Goal: Communication & Community: Answer question/provide support

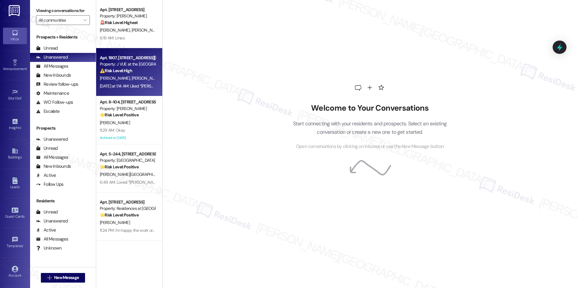
click at [133, 71] on div "⚠️ Risk Level: High The resident's AC is not cooling properly, and they receive…" at bounding box center [128, 71] width 56 height 6
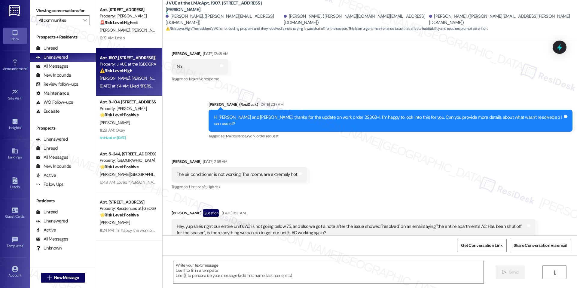
type textarea "Fetching suggested responses. Please feel free to read through the conversation…"
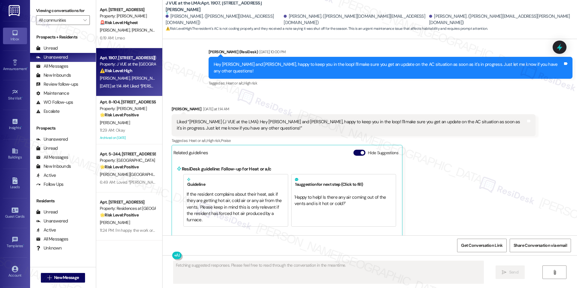
scroll to position [675, 0]
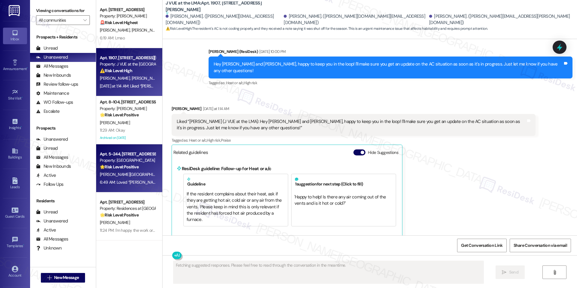
click at [129, 171] on div "F. Salem A. Salem" at bounding box center [127, 175] width 57 height 8
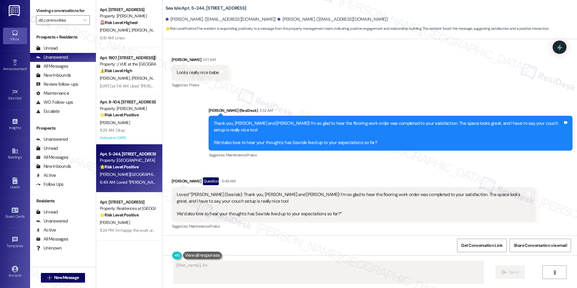
scroll to position [591, 0]
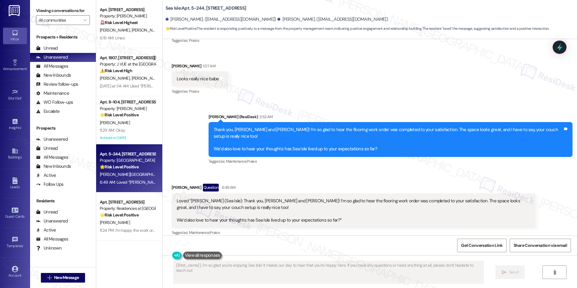
type textarea "{{first_name}}, I'm so glad you're enjoying Sea Isle! It makes our day to hear …"
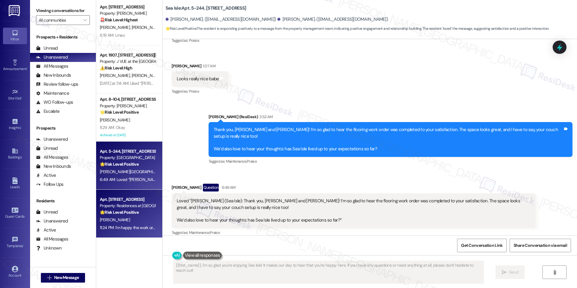
click at [141, 197] on div "Apt. 410, 10125 Junction Drive" at bounding box center [128, 199] width 56 height 6
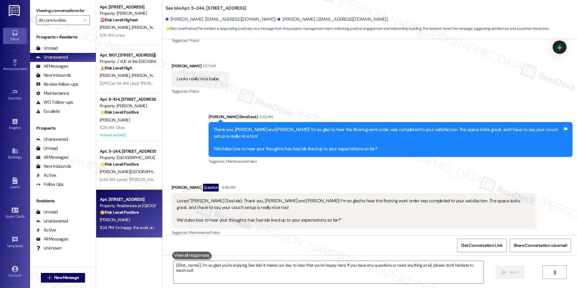
type textarea "Fetching suggested responses. Please feel free to read through the conversation…"
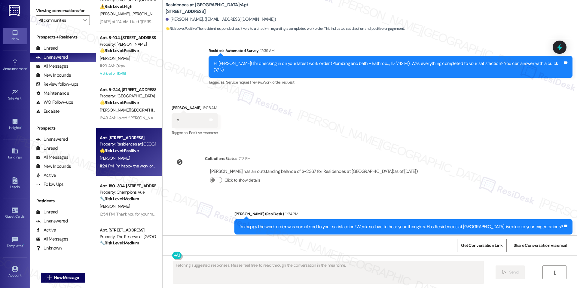
scroll to position [64, 0]
click at [138, 209] on div "[PERSON_NAME]" at bounding box center [127, 207] width 57 height 8
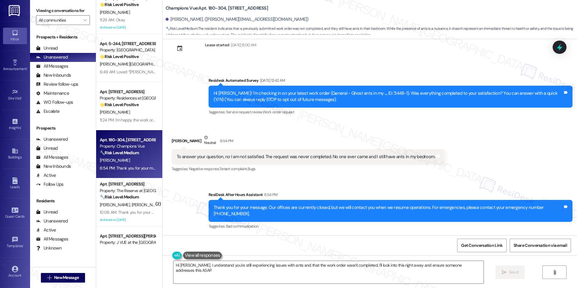
scroll to position [111, 0]
click at [347, 266] on textarea "Hi Rachel, I understand you're still experiencing issues with ants and that the…" at bounding box center [328, 272] width 310 height 23
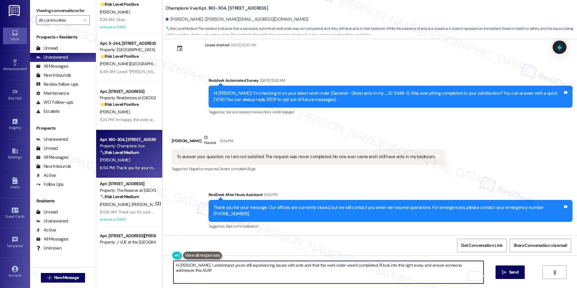
click at [468, 264] on textarea "Hi Rachel, I understand you're still experiencing issues with ants and that the…" at bounding box center [328, 272] width 310 height 23
click at [370, 268] on textarea "Hi Rachel, I understand you're still experiencing issues with ants and that the…" at bounding box center [328, 272] width 310 height 23
click at [404, 260] on div "Hi Rachel, I understand you're still experiencing issues with ants and that the…" at bounding box center [370, 277] width 414 height 45
click at [393, 268] on textarea "Hi Rachel, I understand you're still experiencing issues with ants and that the…" at bounding box center [328, 272] width 310 height 23
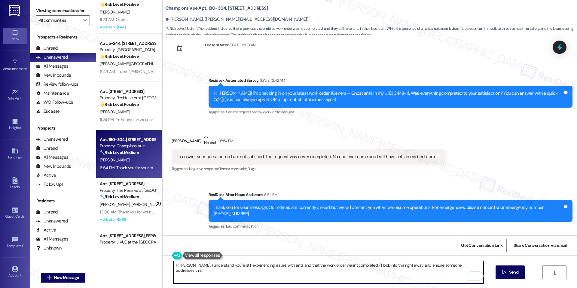
click at [393, 268] on textarea "Hi Rachel, I understand you're still experiencing issues with ants and that the…" at bounding box center [328, 272] width 310 height 23
click at [235, 267] on textarea "Hi Rachel, I understand you're still experiencing issues with ants and that the…" at bounding box center [328, 272] width 310 height 23
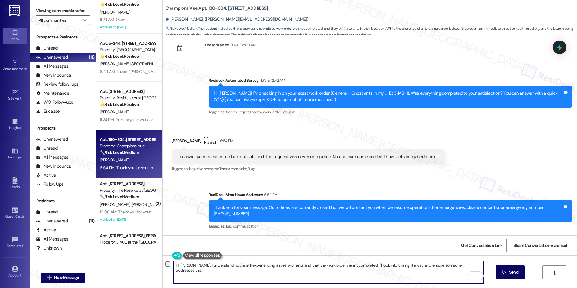
paste textarea "’m so sorry to hear that the issue with ants in your bedroom still hasn’t been …"
paste textarea "I’ll escalate this to the team so they’re aware and can review the request."
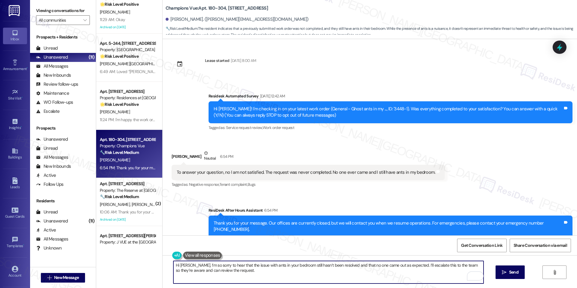
scroll to position [16, 0]
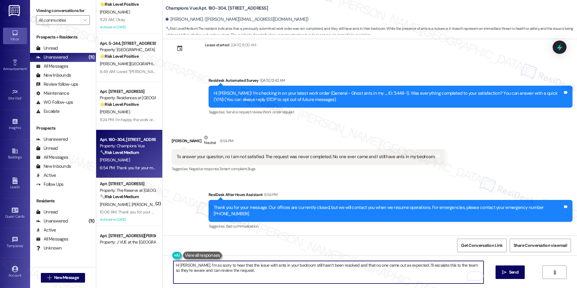
click at [419, 278] on textarea "Hi [PERSON_NAME], I’m so sorry to hear that the issue with ants in your bedroom…" at bounding box center [328, 272] width 310 height 23
click at [420, 277] on textarea "Hi [PERSON_NAME], I’m so sorry to hear that the issue with ants in your bedroom…" at bounding box center [328, 272] width 310 height 23
type textarea "Hi [PERSON_NAME], I’m so sorry to hear that the issue with ants in your bedroom…"
click at [517, 276] on button " Send" at bounding box center [510, 272] width 29 height 14
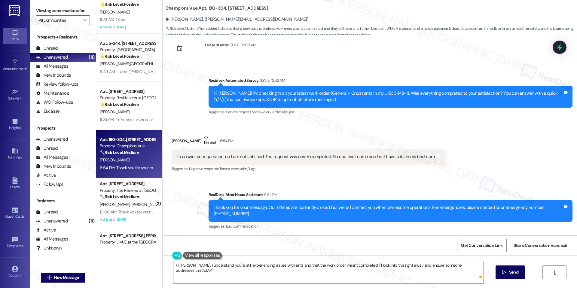
type textarea "Hi Rachel, I understand you're still experiencing issues with ants and that the…"
click at [561, 42] on icon at bounding box center [559, 47] width 10 height 10
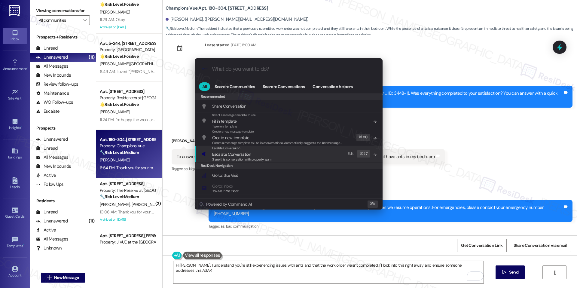
click at [305, 157] on div "Escalate Conversation Escalate Conversation Share this conversation with proper…" at bounding box center [289, 154] width 176 height 16
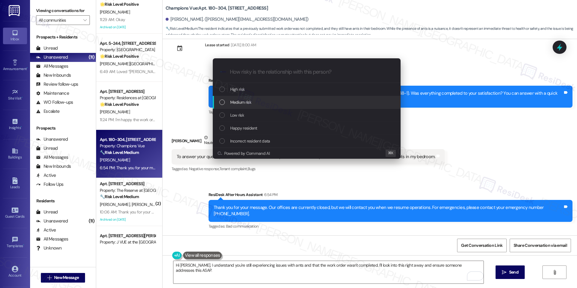
click at [285, 100] on div "Medium risk" at bounding box center [307, 102] width 176 height 7
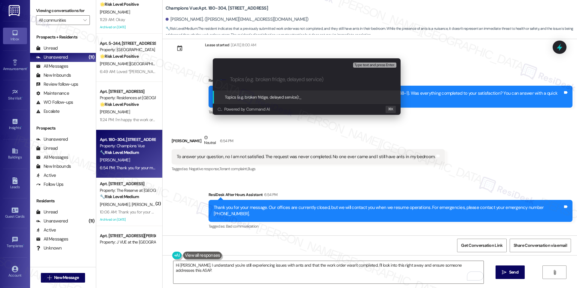
paste input "Pest Control – Unresolved Work Order"
type input "Pest Control – Unresolved Work Order"
click at [311, 100] on div "Topics (e.g. broken fridge, delayed service): Pest Control – Unresolved Work Or…" at bounding box center [295, 97] width 141 height 7
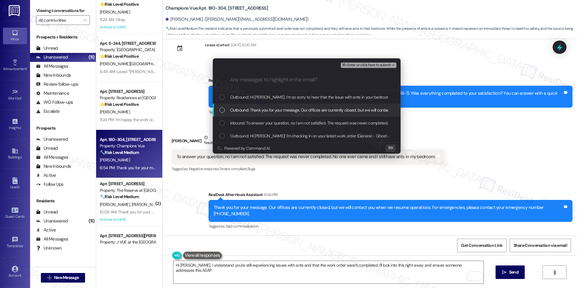
click at [284, 111] on span "Outbound: Thank you for your message. Our offices are currently closed, but we …" at bounding box center [408, 110] width 356 height 7
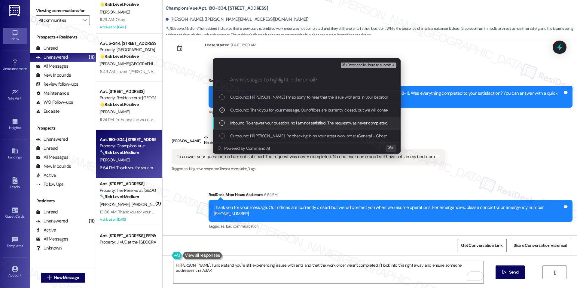
click at [281, 122] on span "Inbound: To answer your question, no I am not satisfied. The request was never …" at bounding box center [356, 123] width 253 height 7
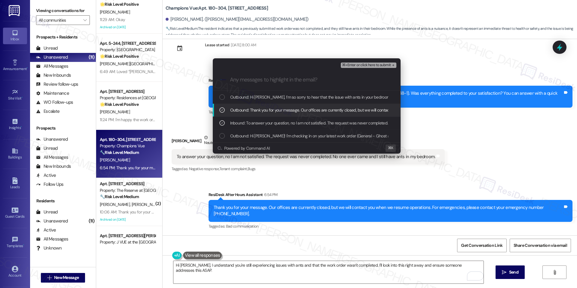
click at [292, 112] on span "Outbound: Thank you for your message. Our offices are currently closed, but we …" at bounding box center [408, 110] width 356 height 7
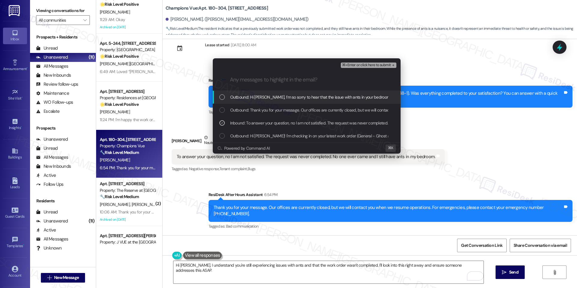
click at [355, 64] on span "⌘+Enter or click here to submit" at bounding box center [366, 65] width 49 height 4
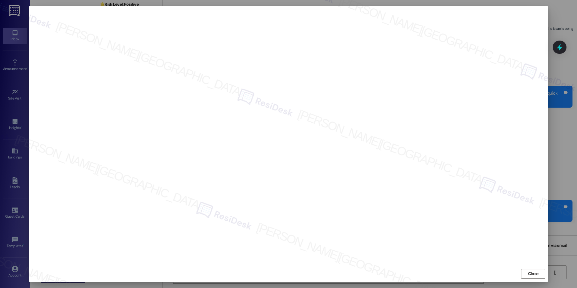
click at [542, 279] on div "Close" at bounding box center [288, 274] width 519 height 16
click at [537, 276] on span "Close" at bounding box center [533, 273] width 11 height 6
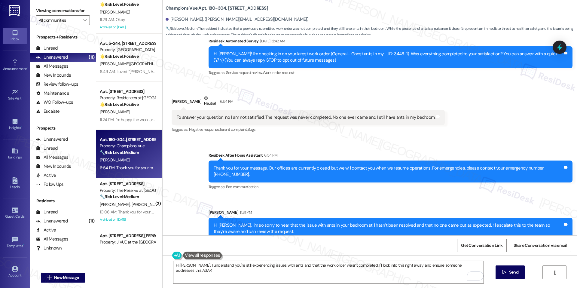
scroll to position [64, 0]
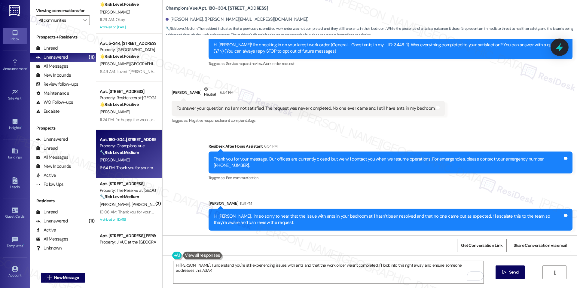
click at [564, 48] on icon at bounding box center [559, 47] width 10 height 10
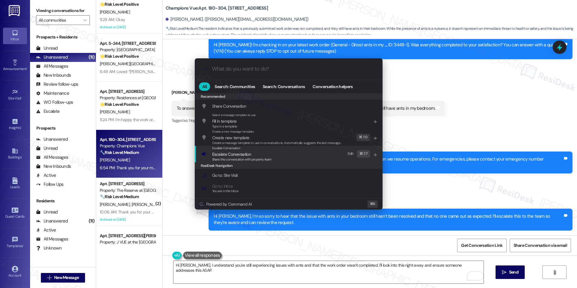
click at [289, 151] on div "Escalate Conversation Escalate Conversation Share this conversation with proper…" at bounding box center [289, 154] width 176 height 16
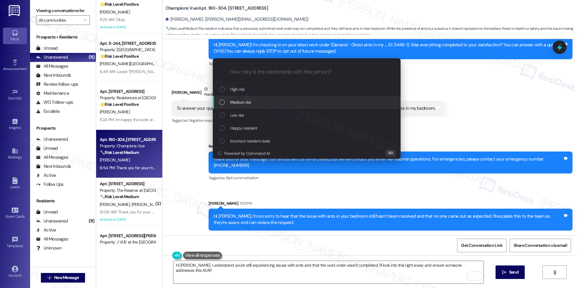
click at [270, 104] on div "Medium risk" at bounding box center [307, 102] width 176 height 7
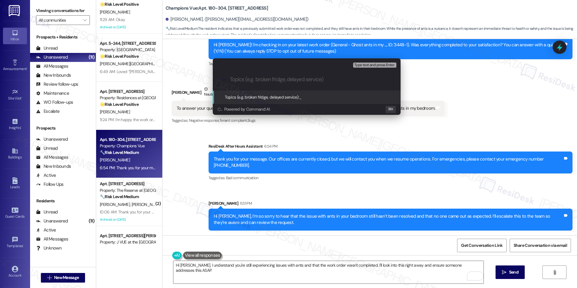
paste input "Pest Control – Unresolved Work Order"
type input "Pest Control – Unresolved Work Order"
click at [314, 100] on div "Topics (e.g. broken fridge, delayed service): Pest Control – Unresolved Work Or…" at bounding box center [307, 97] width 188 height 13
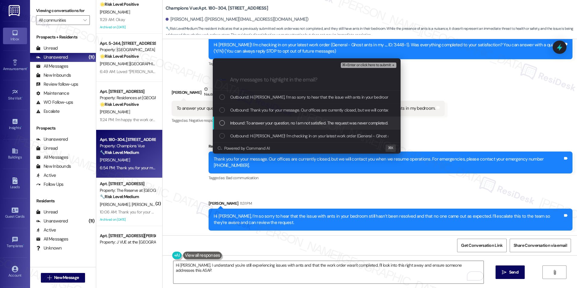
click at [296, 126] on span "Inbound: To answer your question, no I am not satisfied. The request was never …" at bounding box center [356, 123] width 253 height 7
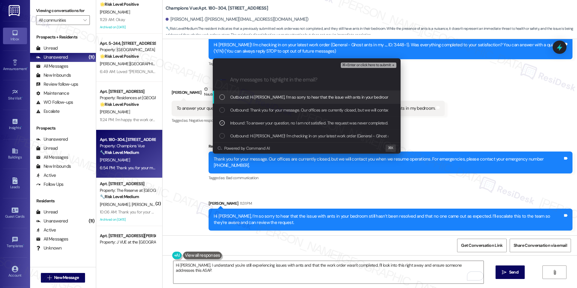
click at [376, 67] on button "⌘+Enter or click here to submit" at bounding box center [368, 65] width 55 height 5
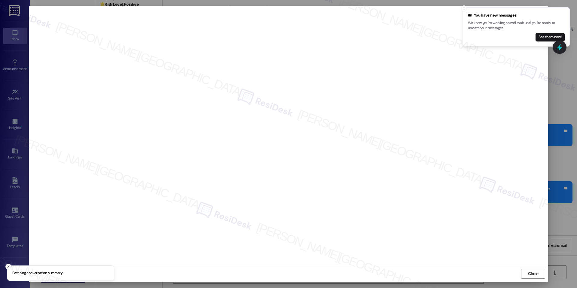
scroll to position [105, 0]
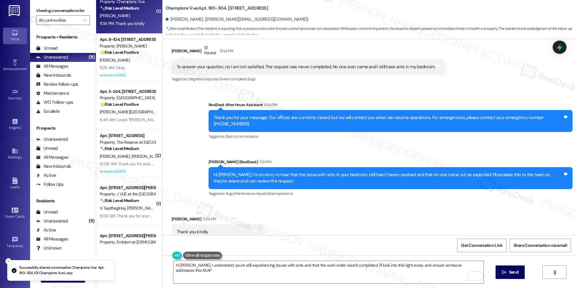
type textarea "Hi Rachel, I understand you're still experiencing issues with ants and that the…"
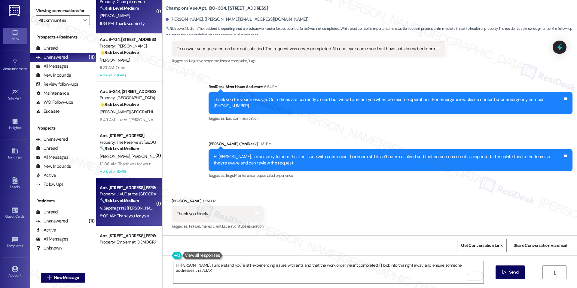
scroll to position [188, 0]
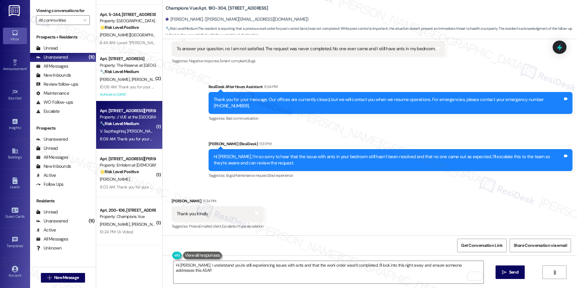
click at [124, 118] on div "Property: J VUE at the [GEOGRAPHIC_DATA]" at bounding box center [128, 117] width 56 height 6
type textarea "You're welcome, {{first_name}}! I'm happy to help in any way I can. Please let …"
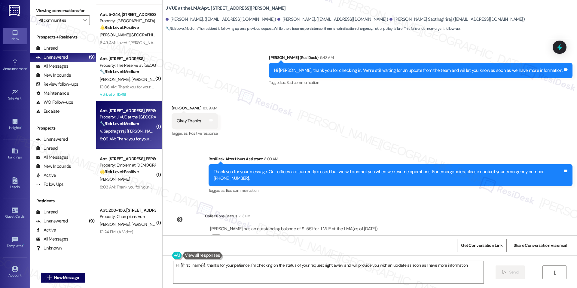
scroll to position [1406, 0]
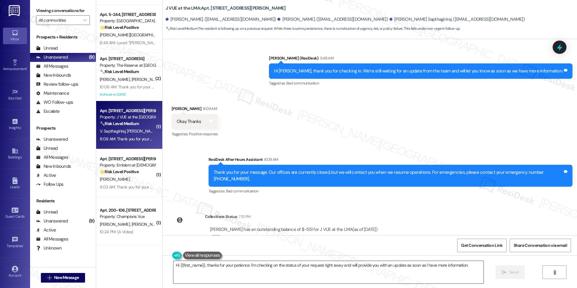
click at [289, 262] on textarea "Hi {{first_name}}, thanks for your patience. I'm checking on the status of your…" at bounding box center [328, 272] width 310 height 23
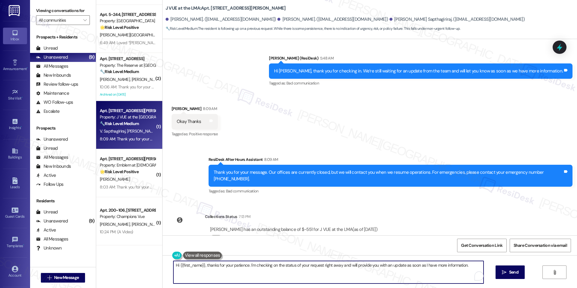
click at [290, 264] on textarea "Hi {{first_name}}, thanks for your patience. I'm checking on the status of your…" at bounding box center [328, 272] width 310 height 23
click at [183, 118] on div "Okay Thanks" at bounding box center [189, 121] width 25 height 6
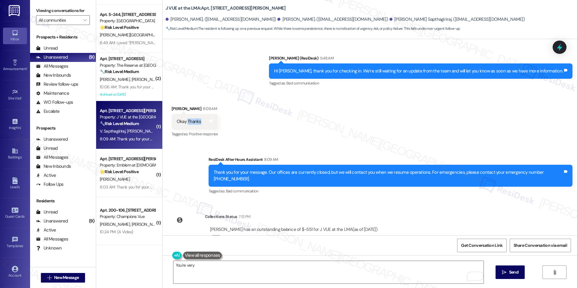
click at [183, 118] on div "Okay Thanks" at bounding box center [189, 121] width 25 height 6
copy div "Okay Thanks Tags and notes"
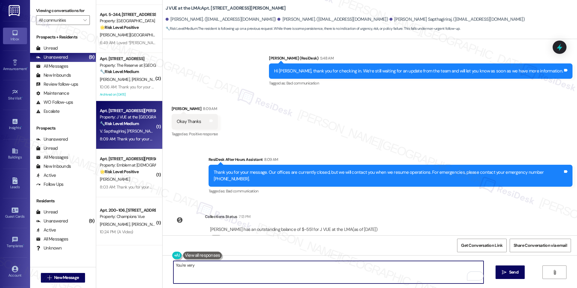
click at [221, 276] on textarea "You're very" at bounding box center [328, 272] width 310 height 23
click at [226, 269] on textarea "You're very" at bounding box center [328, 272] width 310 height 23
paste textarea "Anytime, happy to help"
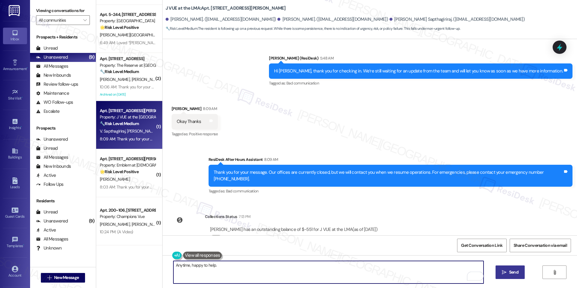
type textarea "Anytime, happy to help."
click at [506, 273] on span " Send" at bounding box center [510, 272] width 19 height 6
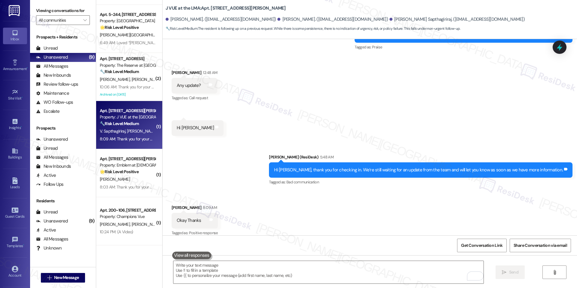
scroll to position [1456, 0]
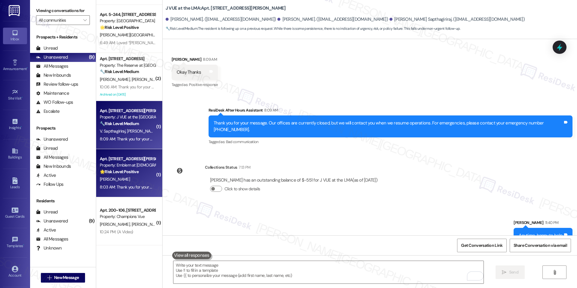
click at [126, 168] on div "Property: Emblem at Christiana" at bounding box center [128, 165] width 56 height 6
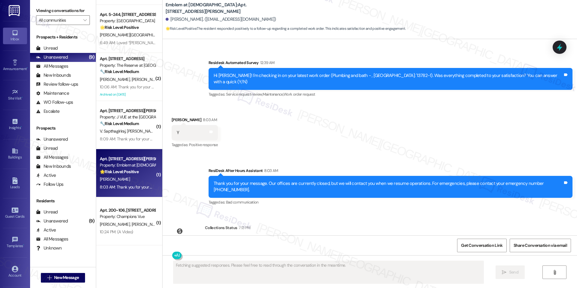
scroll to position [3157, 0]
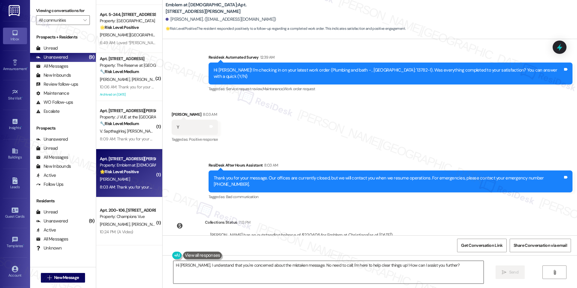
click at [302, 267] on textarea "Hi Danielle, I understand that you're concerned about the mistaken message. No …" at bounding box center [328, 272] width 310 height 23
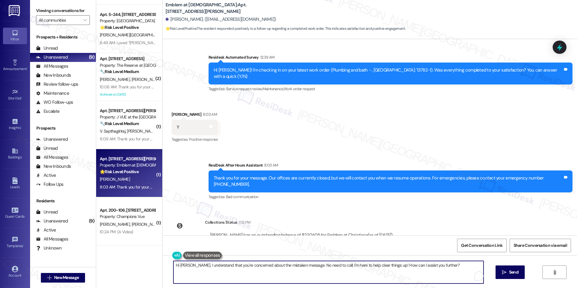
click at [302, 267] on textarea "Hi Danielle, I understand that you're concerned about the mistaken message. No …" at bounding box center [328, 272] width 310 height 23
paste textarea "I'm happy the work order was completed to your satisfaction! We'd also love to …"
click at [302, 279] on textarea "I'm happy the work order was completed to your satisfaction! We'd also love to …" at bounding box center [328, 272] width 310 height 23
type textarea "I'm happy the work order was completed to your satisfaction! We'd also love to …"
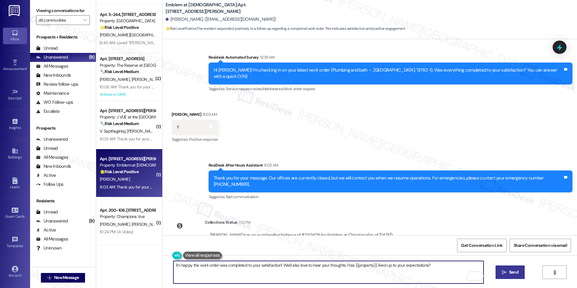
click at [522, 272] on button " Send" at bounding box center [510, 272] width 29 height 14
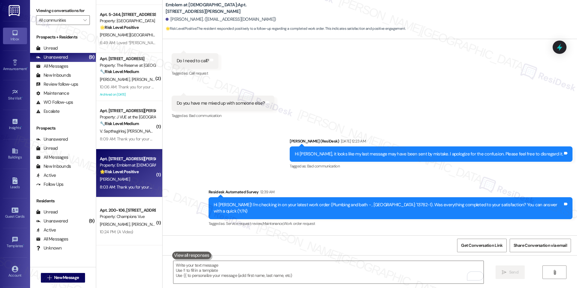
scroll to position [3199, 0]
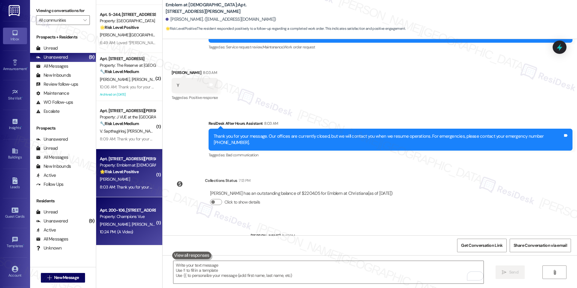
click at [121, 212] on div "Apt. 200-106, [STREET_ADDRESS]" at bounding box center [128, 210] width 56 height 6
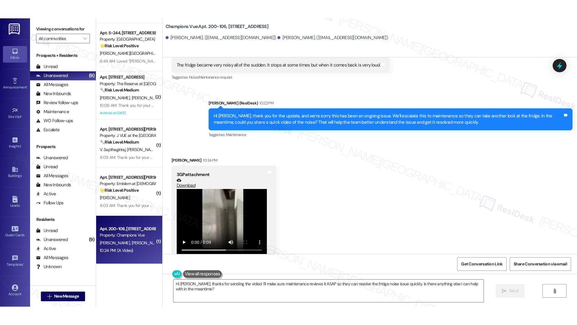
scroll to position [246, 0]
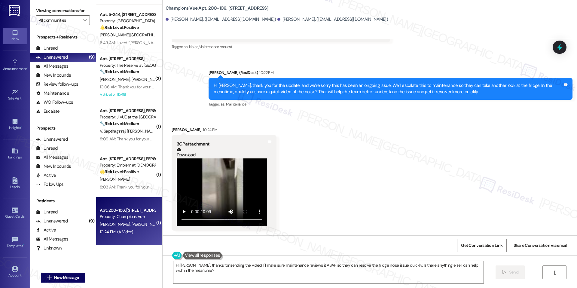
click at [218, 194] on video at bounding box center [222, 192] width 90 height 68
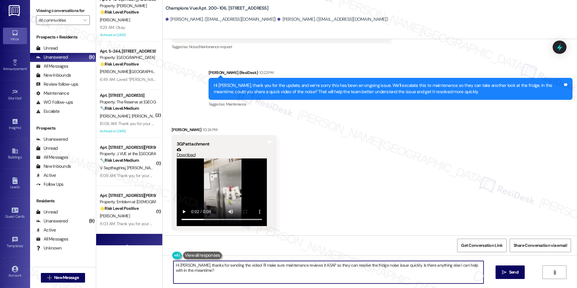
click at [379, 264] on textarea "Hi Cesar, thanks for sending the video! I'll make sure maintenance reviews it A…" at bounding box center [328, 272] width 310 height 23
click at [220, 264] on textarea "Hi Cesar, thanks for sending the video! I'll make sure maintenance reviews it A…" at bounding box center [328, 272] width 310 height 23
paste textarea ", thank you for sending the video—it’s really helpful. We’ll go ahead and escal…"
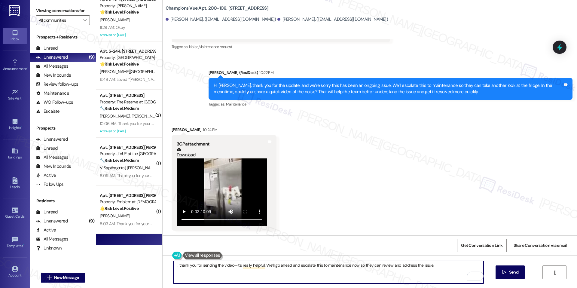
click at [176, 266] on textarea "T, thank you for sending the video—it’s really helpful. We’ll go ahead and esca…" at bounding box center [328, 272] width 310 height 23
click at [283, 263] on textarea "Thank you for sending the video—it’s really helpful. We’ll go ahead and escalat…" at bounding box center [328, 272] width 310 height 23
click at [230, 265] on textarea "Thank you for sending the video—it’s really helpful. We’ll go ahead and escalat…" at bounding box center [328, 272] width 310 height 23
type textarea "Thank you for sending the video, it’s really helpful. We’ll go ahead and escala…"
click at [288, 271] on textarea "Thank you for sending the video, it’s really helpful. We’ll go ahead and escala…" at bounding box center [328, 272] width 310 height 23
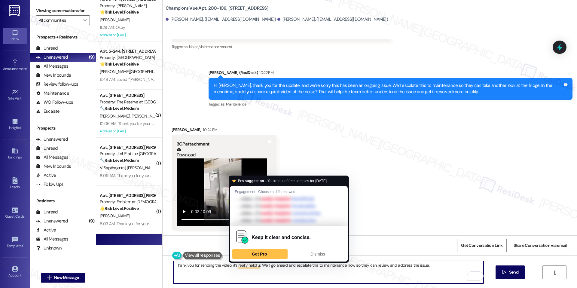
click at [301, 267] on textarea "Thank you for sending the video, it’s really helpful. We’ll go ahead and escala…" at bounding box center [328, 272] width 310 height 23
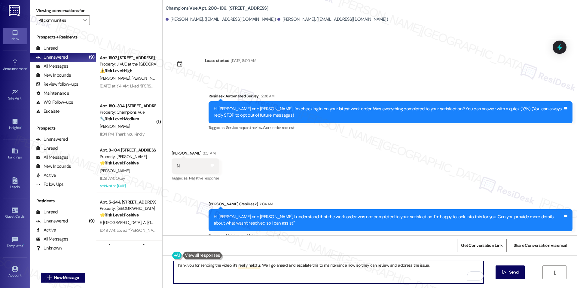
scroll to position [246, 0]
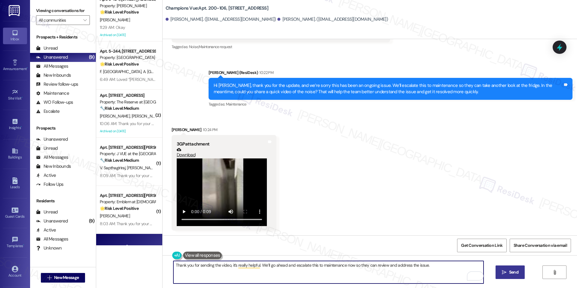
type textarea "Thank you for sending the video, it’s really helpful. We’ll go ahead and escala…"
click at [507, 276] on button " Send" at bounding box center [510, 272] width 29 height 14
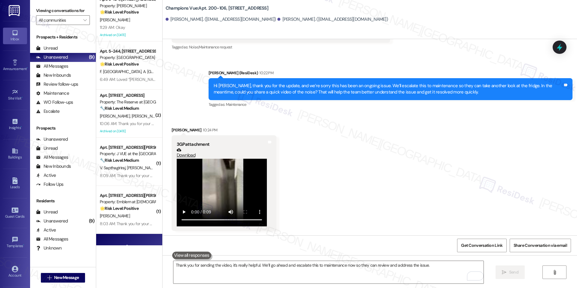
scroll to position [287, 0]
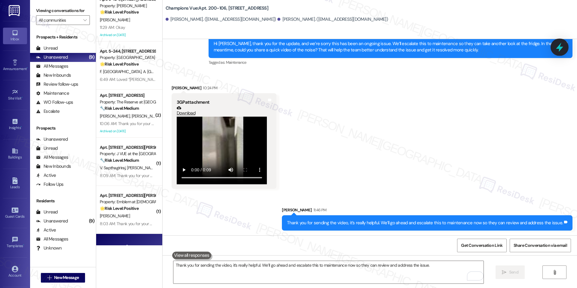
click at [562, 48] on icon at bounding box center [559, 47] width 10 height 10
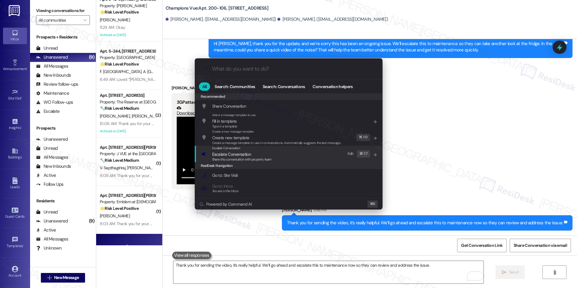
click at [277, 160] on div "Escalate Conversation Escalate Conversation Share this conversation with proper…" at bounding box center [289, 154] width 176 height 16
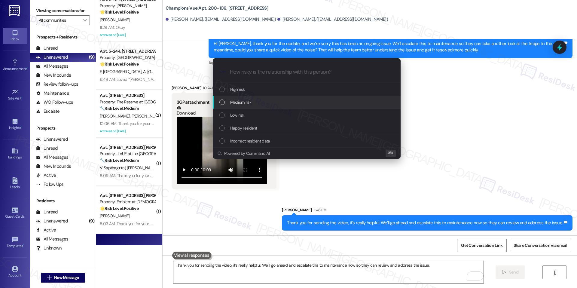
click at [278, 104] on div "Medium risk" at bounding box center [307, 102] width 176 height 7
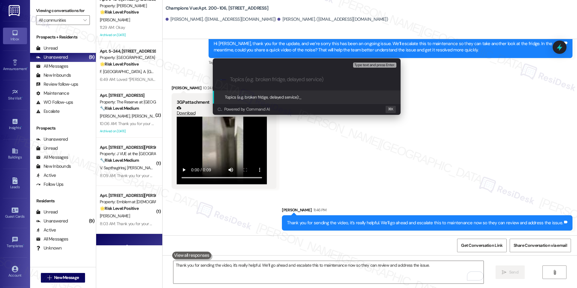
paste input "Fridge – Loud/Noisy Operation"
type input "Fridge – Loud/Noisy Operation"
click at [320, 96] on span "Fridge – Loud/Noisy Operation" at bounding box center [326, 96] width 54 height 5
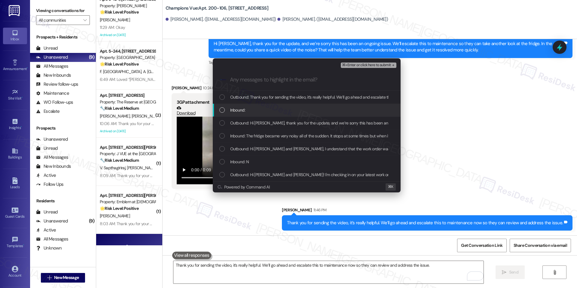
click at [290, 110] on div "Inbound:" at bounding box center [307, 110] width 176 height 7
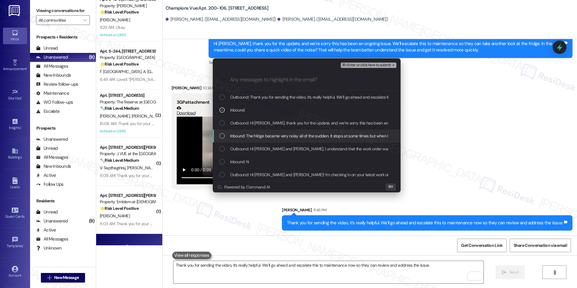
click at [286, 137] on span "Inbound: The fridge became very noisy all of the sudden. It stops at some times…" at bounding box center [331, 136] width 203 height 7
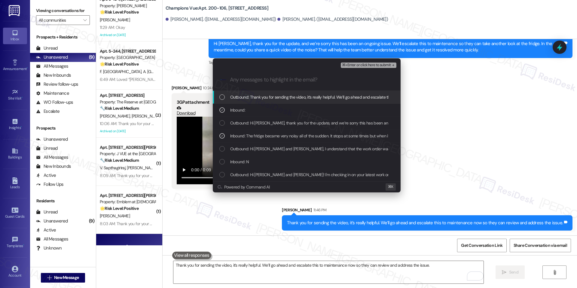
click at [370, 65] on span "⌘+Enter or click here to submit" at bounding box center [366, 65] width 49 height 4
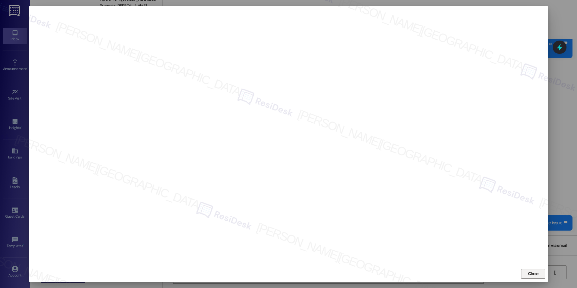
click at [526, 273] on button "Close" at bounding box center [533, 274] width 24 height 10
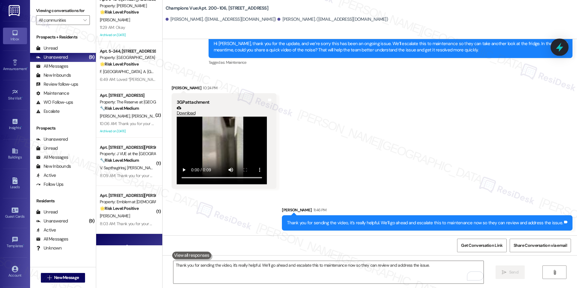
click at [559, 44] on icon at bounding box center [559, 47] width 10 height 10
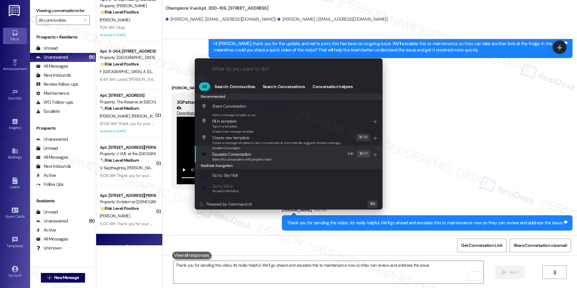
click at [261, 157] on span "Share this conversation with property team" at bounding box center [242, 159] width 60 height 4
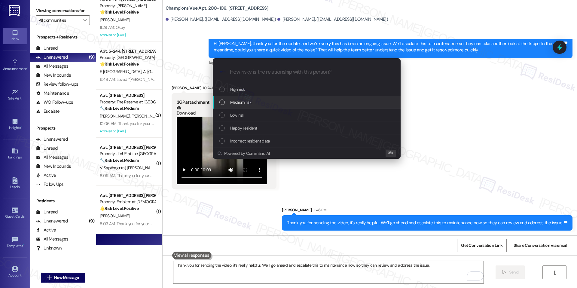
click at [274, 101] on div "Medium risk" at bounding box center [307, 102] width 176 height 7
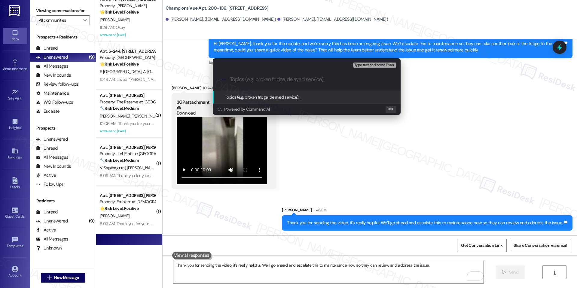
paste input "Fridge – Loud/Noisy Operation"
type input "Fridge – Loud/Noisy Operation"
click at [325, 93] on div "Topics (e.g. broken fridge, delayed service): Fridge – Loud/Noisy Operation" at bounding box center [307, 97] width 188 height 13
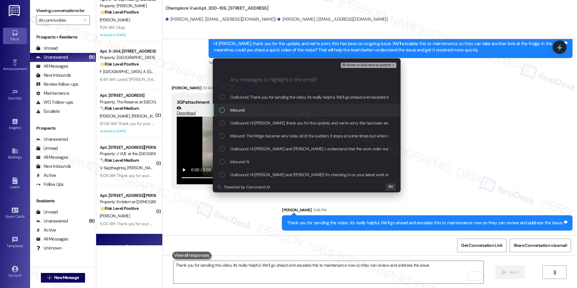
click at [302, 112] on div "Inbound:" at bounding box center [307, 110] width 176 height 7
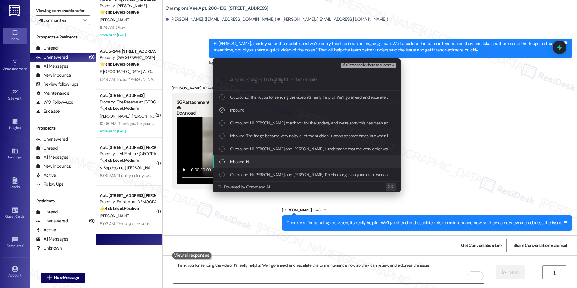
click at [271, 160] on div "Inbound: N" at bounding box center [307, 161] width 176 height 7
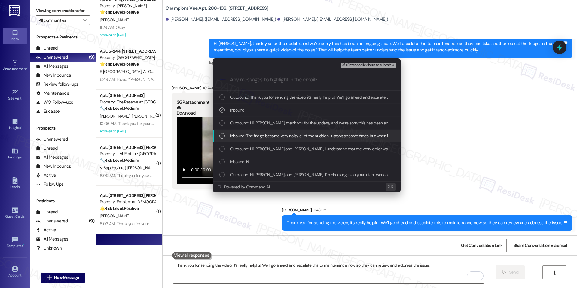
click at [291, 140] on div "Inbound: The fridge became very noisy all of the sudden. It stops at some times…" at bounding box center [307, 136] width 188 height 13
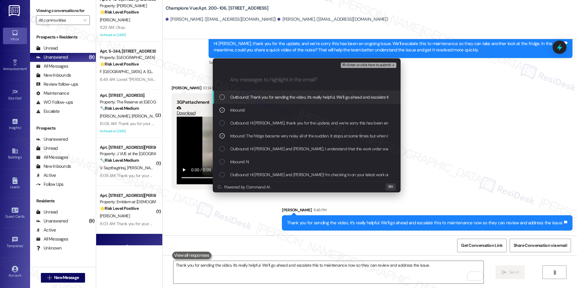
click at [380, 63] on span "⌘+Enter or click here to submit" at bounding box center [366, 65] width 49 height 4
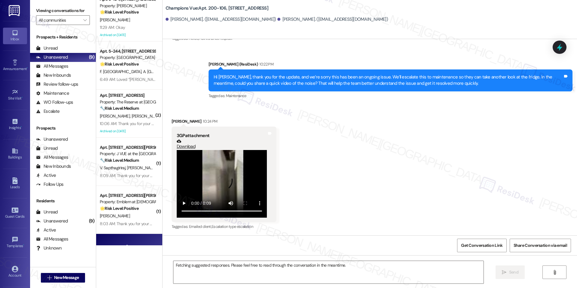
scroll to position [305, 0]
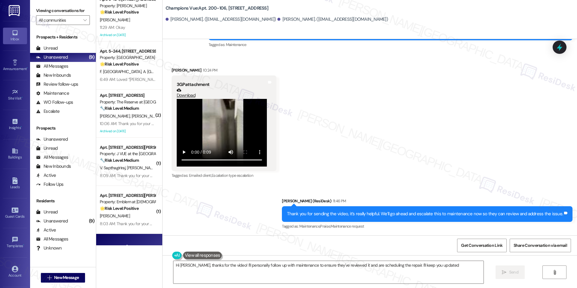
type textarea "Hi Cesar, thanks for the video! I'll personally follow up with maintenance to e…"
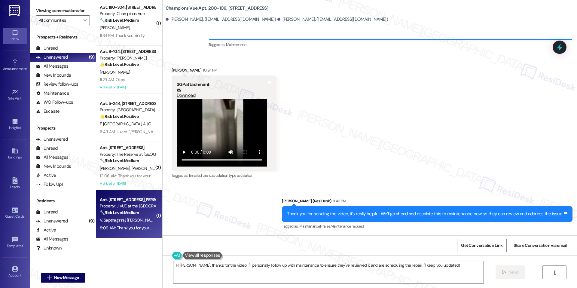
scroll to position [0, 0]
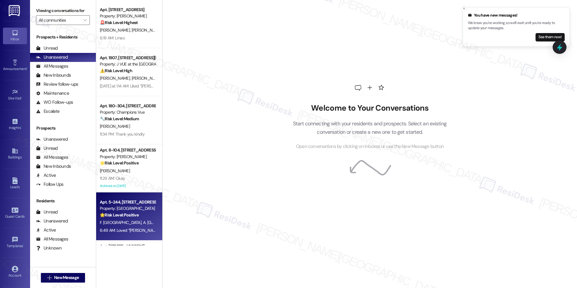
click at [142, 200] on div "Apt. 5-244, [STREET_ADDRESS]" at bounding box center [128, 202] width 56 height 6
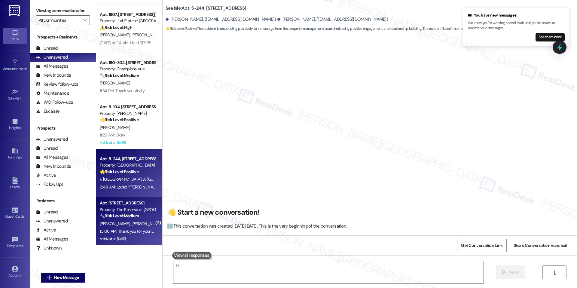
click at [133, 212] on div "Property: The Reserve at [GEOGRAPHIC_DATA]" at bounding box center [128, 209] width 56 height 6
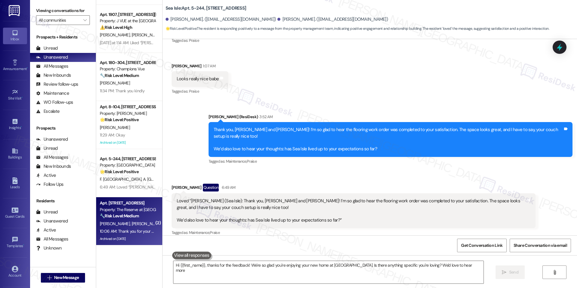
type textarea "Hi {{first_name}}, thanks for the feedback! We're so glad you're enjoying your …"
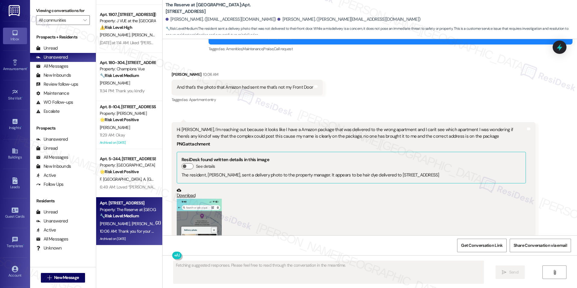
scroll to position [6015, 0]
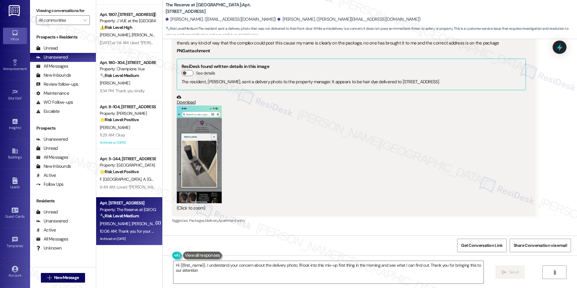
type textarea "Hi {{first_name}}, I understand your concern about the delivery photo. I'll loo…"
click at [555, 49] on icon at bounding box center [559, 47] width 10 height 10
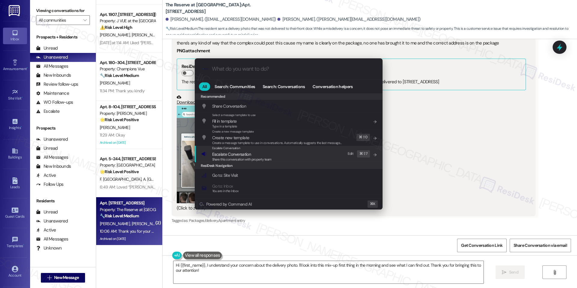
click at [290, 159] on div "Escalate Conversation Escalate Conversation Share this conversation with proper…" at bounding box center [289, 154] width 176 height 16
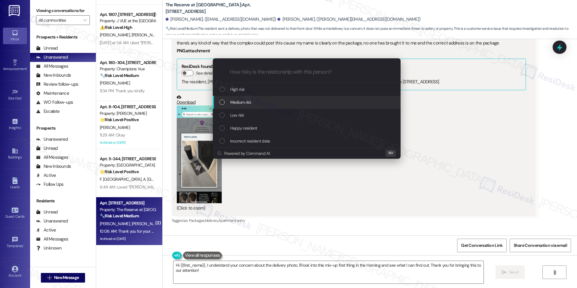
click at [283, 104] on div "Medium risk" at bounding box center [307, 102] width 176 height 7
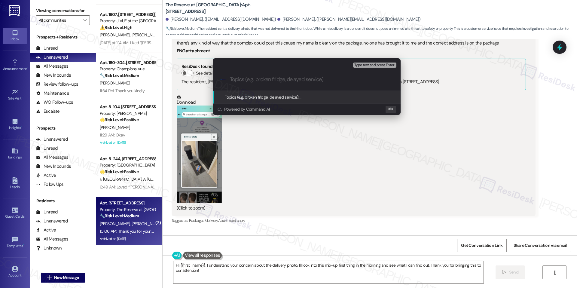
paste input "Hi [PERSON_NAME], thank you for letting us know and for sharing the photo. We’l…"
type input "Hi [PERSON_NAME], thank you for letting us know and for sharing the photo. We’l…"
click at [325, 96] on span "Hi [PERSON_NAME], thank you for letting us know and for sharing the photo. We’l…" at bounding box center [455, 96] width 312 height 5
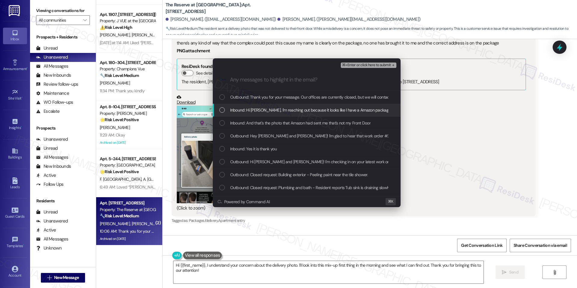
click at [282, 110] on span "Inbound: Hi [PERSON_NAME], I'm reaching out because it looks like I have a Amaz…" at bounding box center [541, 110] width 623 height 7
click at [275, 127] on div "Inbound: And that's the photo that Amazon had sent me that's not my Front Door" at bounding box center [307, 123] width 188 height 13
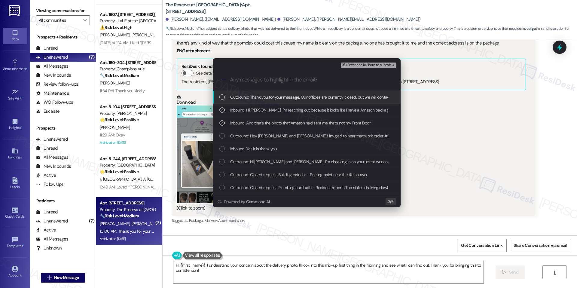
click at [364, 63] on span "⌘+Enter or click here to submit" at bounding box center [366, 65] width 49 height 4
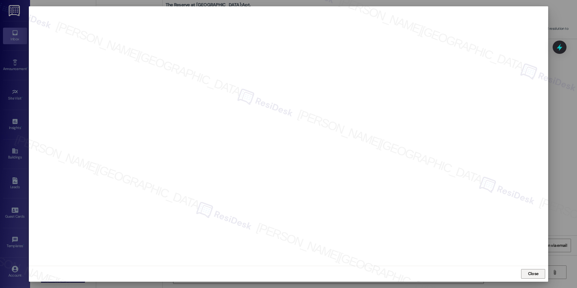
click at [528, 272] on span "Close" at bounding box center [533, 273] width 11 height 6
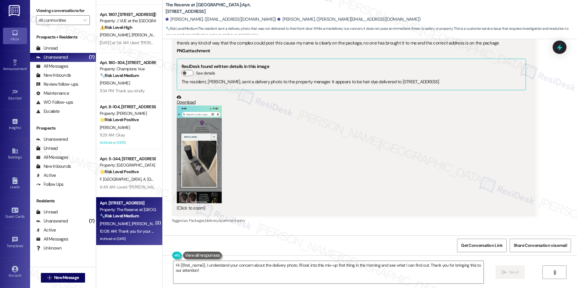
click at [566, 43] on div at bounding box center [560, 47] width 14 height 13
click at [563, 43] on icon at bounding box center [559, 47] width 10 height 10
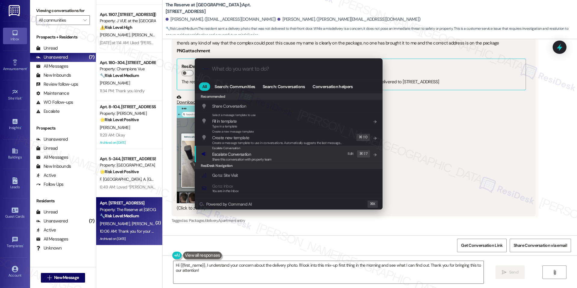
click at [254, 153] on span "Escalate Conversation" at bounding box center [242, 154] width 60 height 7
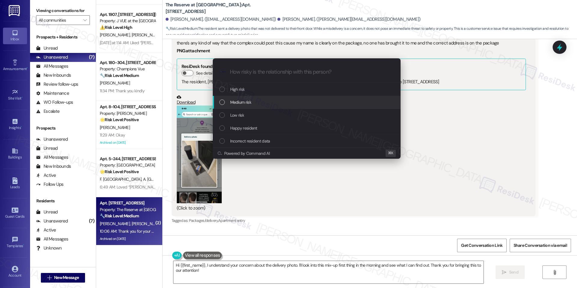
click at [263, 103] on div "Medium risk" at bounding box center [307, 102] width 176 height 7
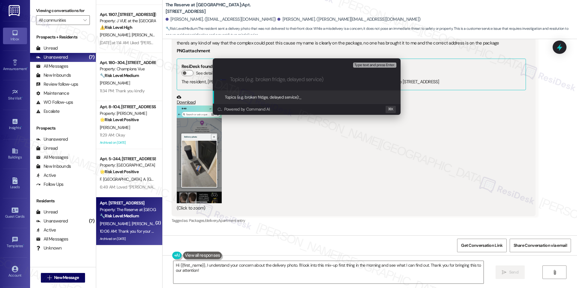
paste input "Hi [PERSON_NAME], thank you for letting us know and for sharing the photo. We’l…"
type input "Hi [PERSON_NAME], thank you for letting us know and for sharing the photo. We’l…"
click at [304, 98] on span "Hi [PERSON_NAME], thank you for letting us know and for sharing the photo. We’l…" at bounding box center [455, 96] width 312 height 5
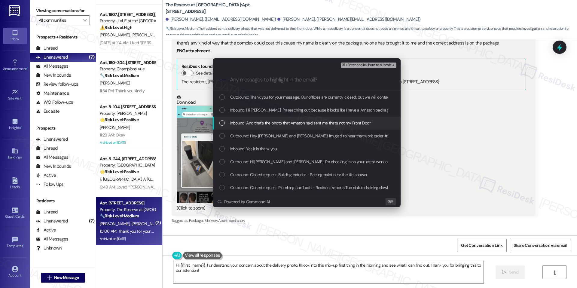
click at [275, 123] on span "Inbound: And that's the photo that Amazon had sent me that's not my Front Door" at bounding box center [300, 123] width 140 height 7
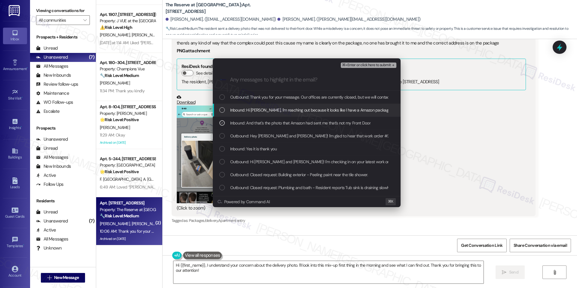
click at [284, 114] on div "Inbound: Hi [PERSON_NAME], I'm reaching out because it looks like I have a Amaz…" at bounding box center [307, 110] width 188 height 13
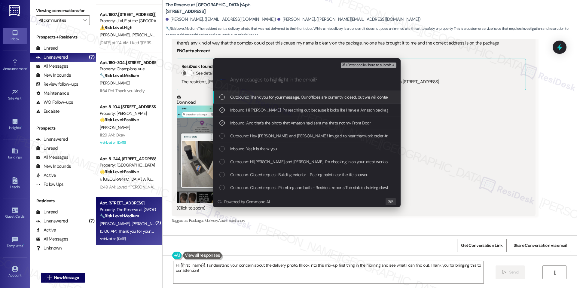
click at [371, 64] on span "⌘+Enter or click here to submit" at bounding box center [366, 65] width 49 height 4
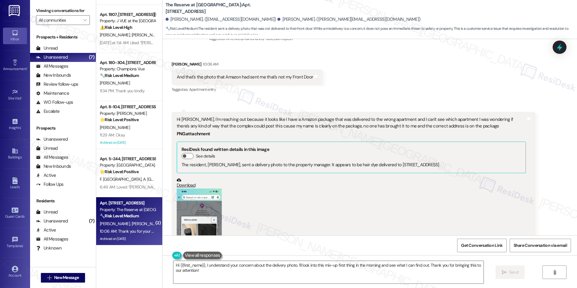
scroll to position [6015, 0]
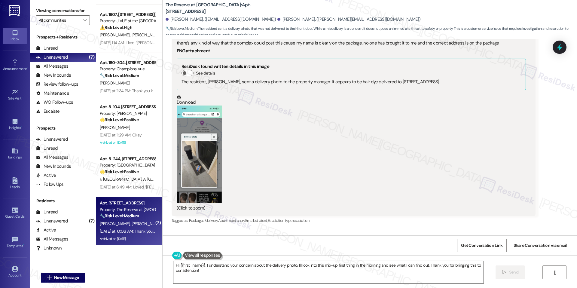
click at [311, 262] on textarea "Hi {{first_name}}, I understand your concern about the delivery photo. I'll loo…" at bounding box center [328, 272] width 310 height 23
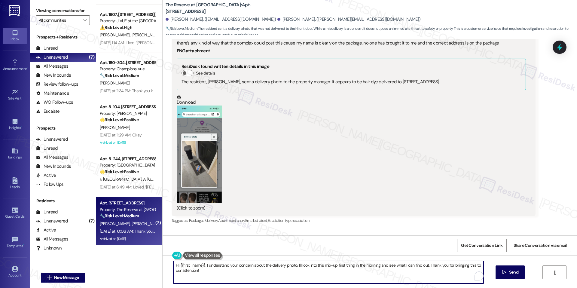
click at [311, 262] on textarea "Hi {{first_name}}, I understand your concern about the delivery photo. I'll loo…" at bounding box center [328, 272] width 310 height 23
click at [315, 266] on textarea "Hi {{first_name}}, I understand your concern about the delivery photo. I'll loo…" at bounding box center [328, 272] width 310 height 23
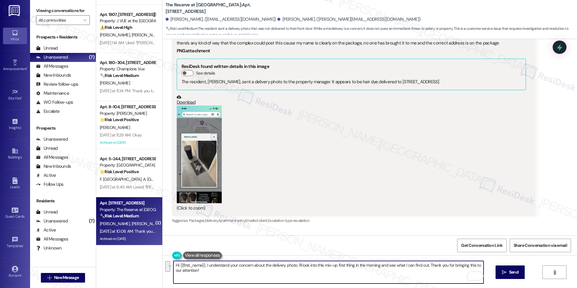
paste textarea "[PERSON_NAME], thank you for letting us know and for sharing the photo. We’ll c…"
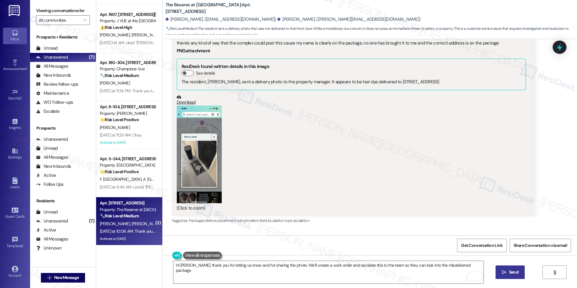
click at [503, 270] on icon "" at bounding box center [504, 272] width 5 height 5
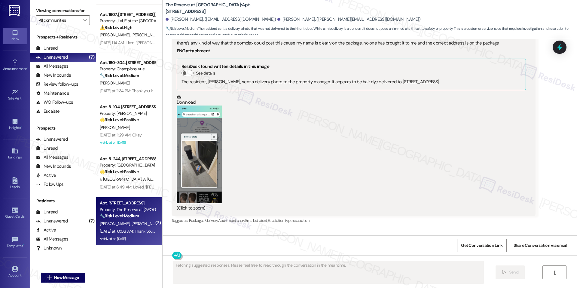
scroll to position [5964, 0]
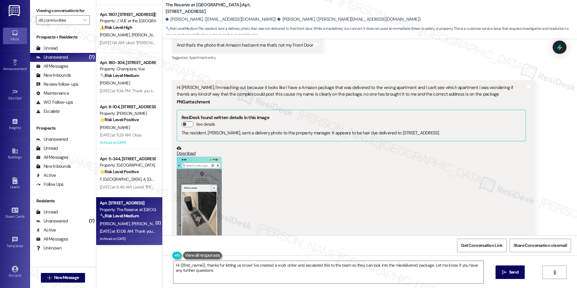
type textarea "Hi {{first_name}}, thanks for letting us know! I've created a work order and es…"
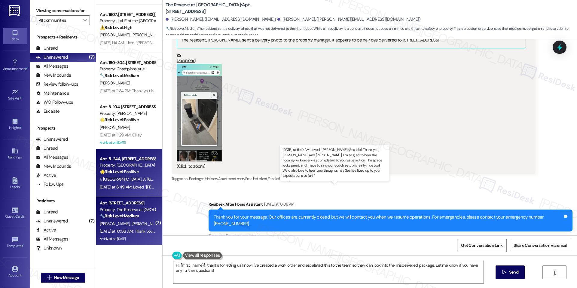
click at [128, 186] on div "[DATE] at 6:49 AM: Loved “[PERSON_NAME] (Sea Isle): Thank you, [PERSON_NAME] an…" at bounding box center [402, 186] width 605 height 5
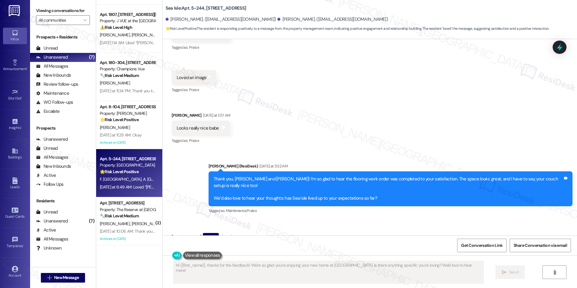
scroll to position [591, 0]
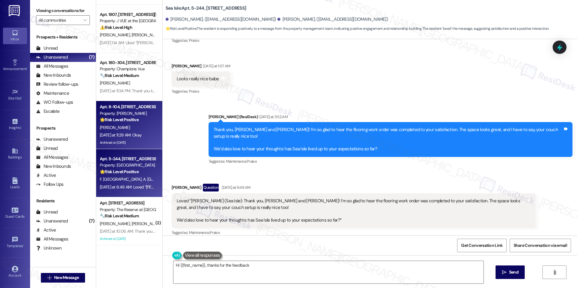
type textarea "Hi {{first_name}}, thanks for the feedback!"
click at [138, 129] on div "[PERSON_NAME]" at bounding box center [127, 128] width 57 height 8
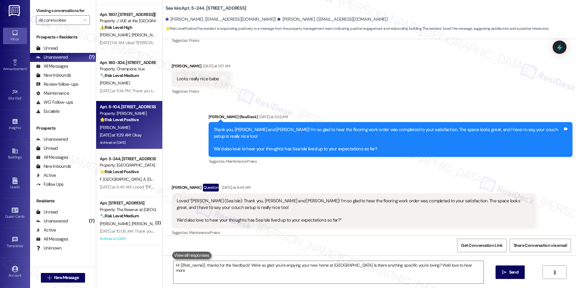
type textarea "Hi {{first_name}}, thanks for the feedback! We're so glad you're enjoying your …"
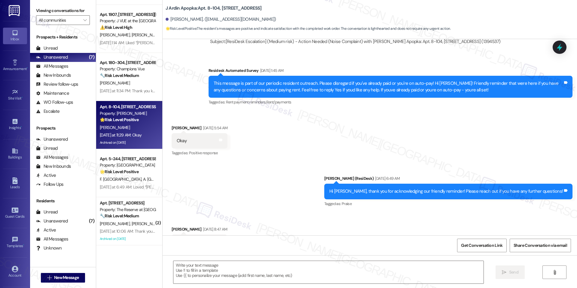
type textarea "Fetching suggested responses. Please feel free to read through the conversation…"
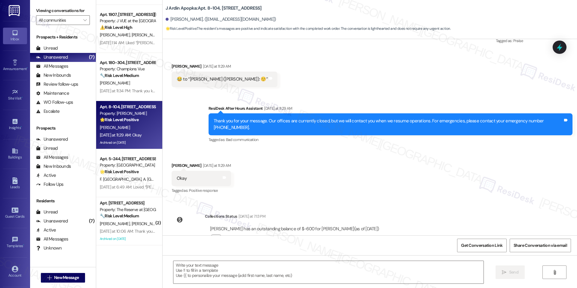
scroll to position [1685, 0]
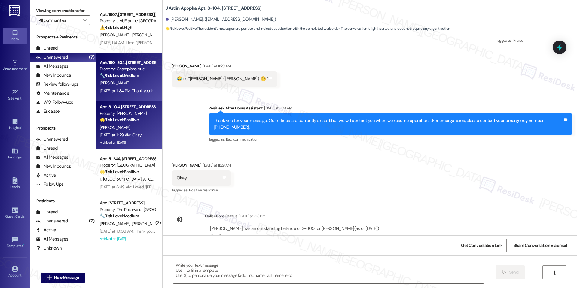
click at [129, 93] on div "[DATE] at 11:34 PM: Thank you kindly [DATE] at 11:34 PM: Thank you kindly" at bounding box center [130, 90] width 61 height 5
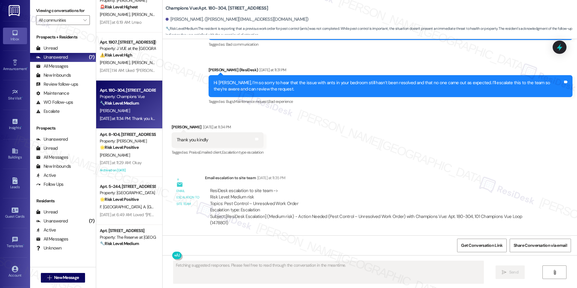
scroll to position [0, 0]
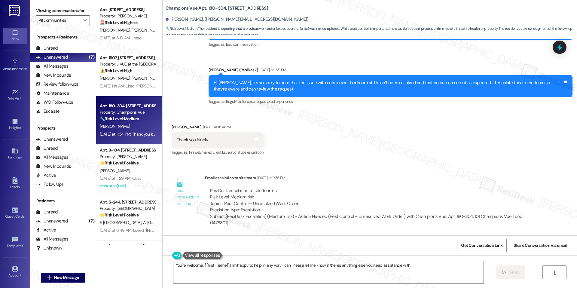
type textarea "You're welcome, {{first_name}}! I'm happy to help in any way I can. Please let …"
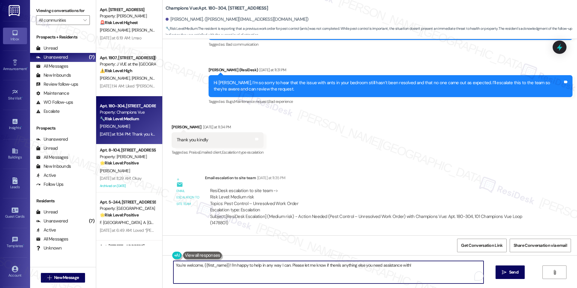
click at [472, 272] on div "You're welcome, {{first_name}}! I'm happy to help in any way I can. Please let …" at bounding box center [328, 272] width 311 height 23
click at [507, 266] on button " Send" at bounding box center [510, 272] width 29 height 14
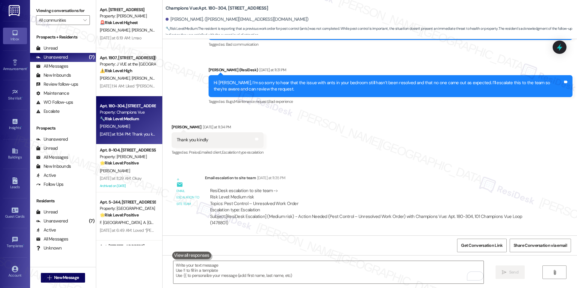
scroll to position [240, 0]
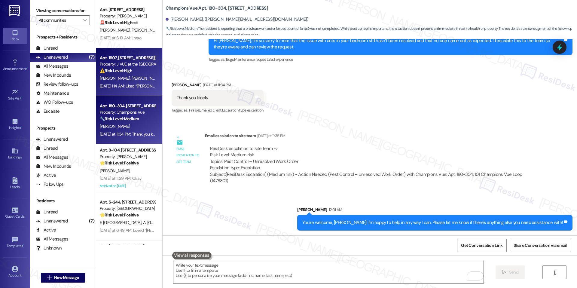
click at [139, 85] on div "[DATE] 1:14 AM: Liked “[PERSON_NAME] (J VUE at the LMA): Hey [PERSON_NAME] and …" at bounding box center [328, 85] width 457 height 5
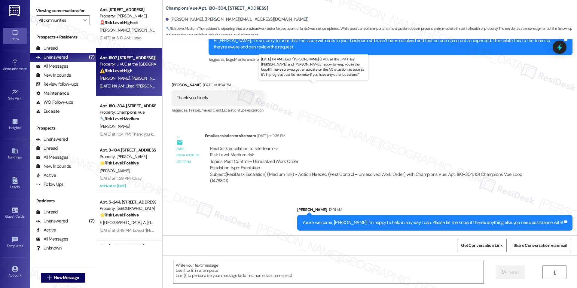
type textarea "Fetching suggested responses. Please feel free to read through the conversation…"
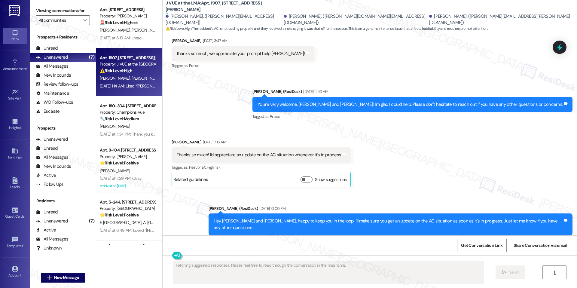
scroll to position [674, 0]
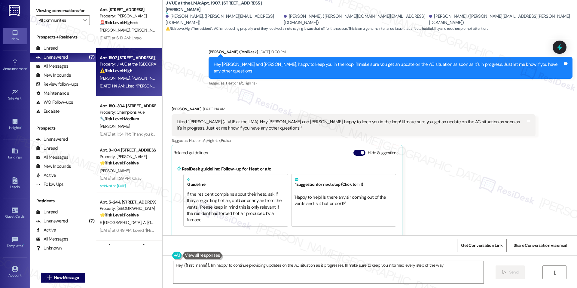
type textarea "Hey {{first_name}}, I'm happy to continue providing updates on the AC situation…"
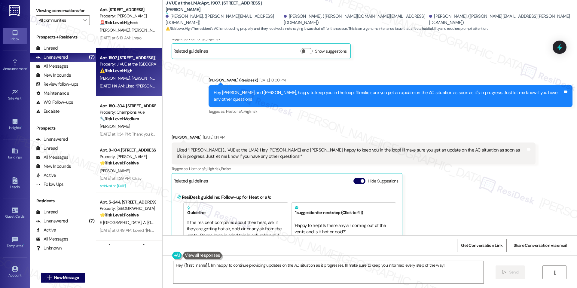
scroll to position [675, 0]
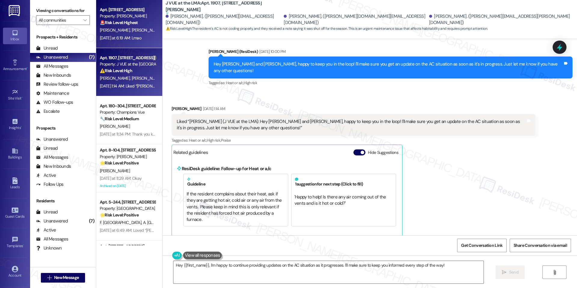
click at [118, 41] on div "[DATE] at 6:19 AM: Lmao [DATE] at 6:19 AM: Lmao" at bounding box center [127, 38] width 57 height 8
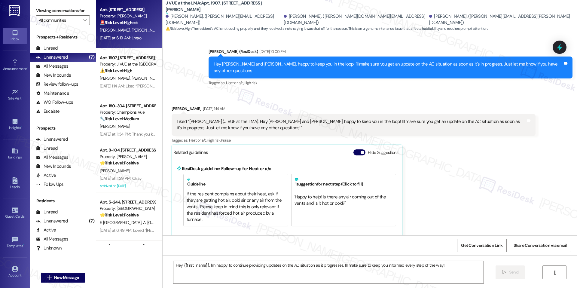
type textarea "Fetching suggested responses. Please feel free to read through the conversation…"
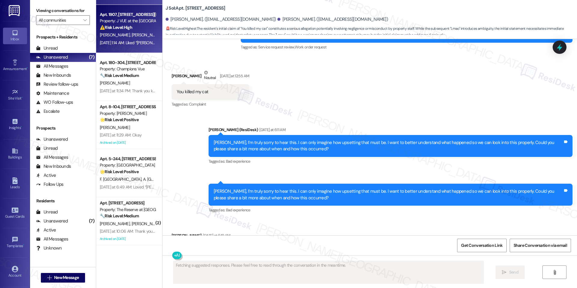
scroll to position [0, 0]
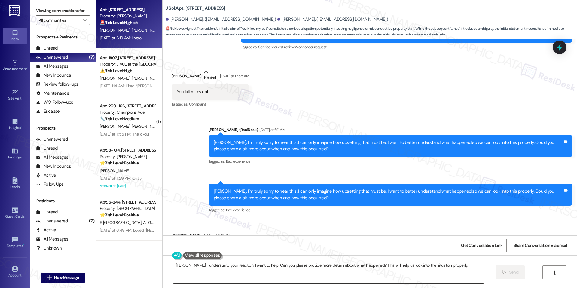
click at [227, 265] on textarea "[PERSON_NAME], I understand your reaction. I want to help. Can you please provi…" at bounding box center [328, 272] width 310 height 23
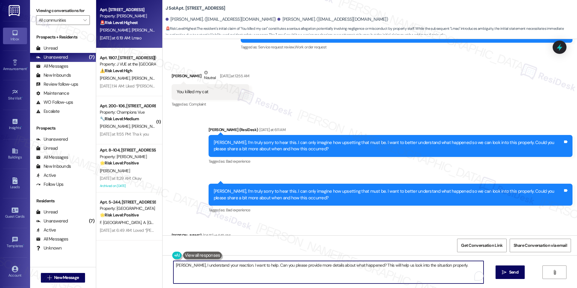
click at [227, 265] on textarea "[PERSON_NAME], I understand your reaction. I want to help. Can you please provi…" at bounding box center [328, 272] width 310 height 23
paste textarea "Could you please confirm if we have permission to enter your home to complete t…"
type textarea "Could you please confirm if we have permission to enter your home to complete t…"
